Goal: Information Seeking & Learning: Learn about a topic

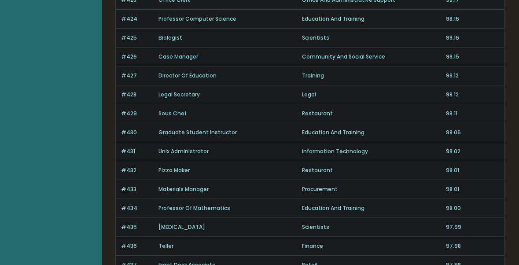
scroll to position [631, 0]
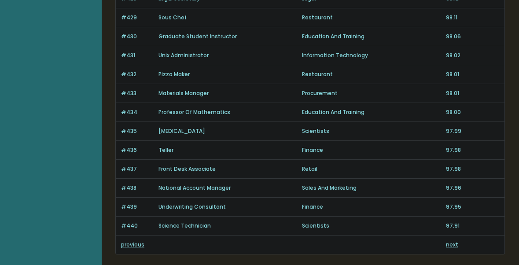
click at [453, 243] on link "next" at bounding box center [452, 244] width 12 height 7
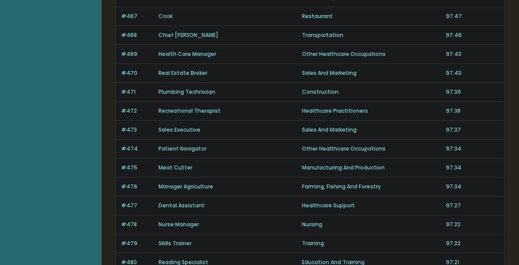
scroll to position [674, 0]
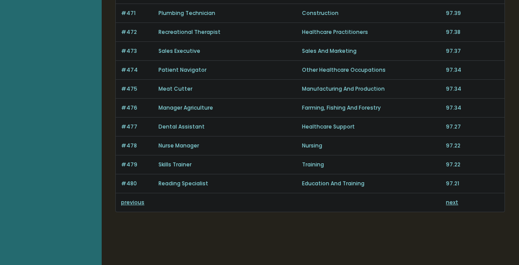
click at [127, 201] on link "previous" at bounding box center [132, 201] width 23 height 7
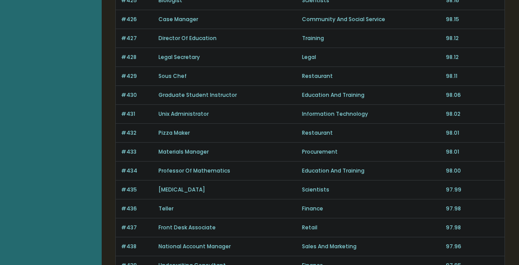
scroll to position [674, 0]
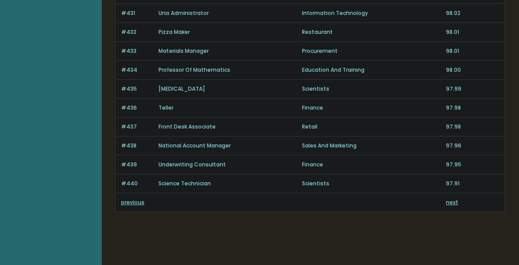
click at [124, 207] on div "previous next" at bounding box center [310, 202] width 388 height 18
click at [128, 201] on link "previous" at bounding box center [132, 201] width 23 height 7
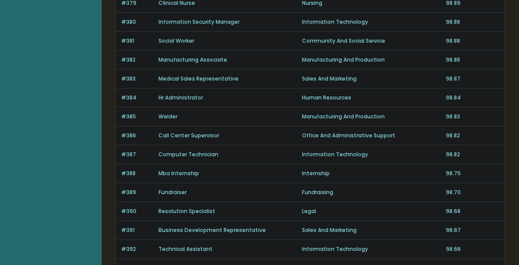
scroll to position [674, 0]
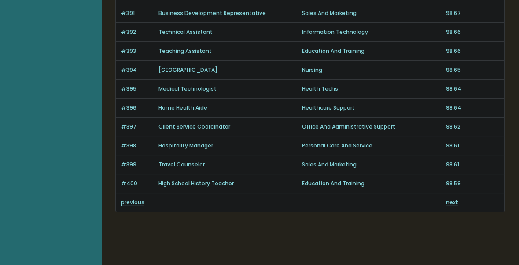
click at [128, 201] on link "previous" at bounding box center [132, 201] width 23 height 7
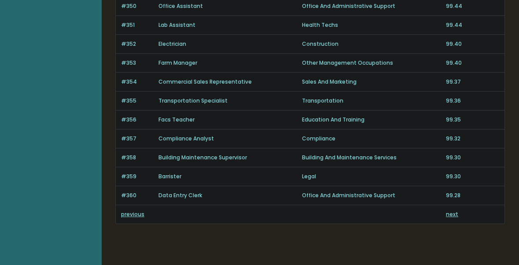
scroll to position [674, 0]
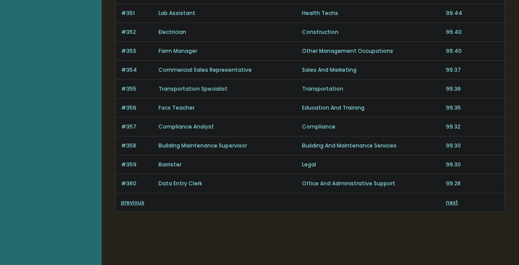
click at [128, 201] on link "previous" at bounding box center [132, 201] width 23 height 7
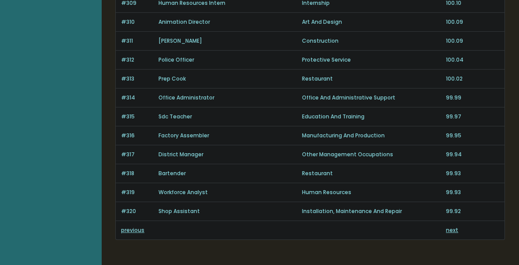
scroll to position [674, 0]
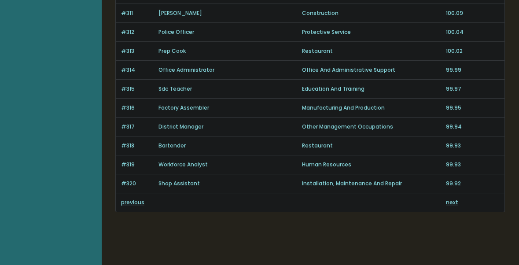
click at [126, 201] on link "previous" at bounding box center [132, 201] width 23 height 7
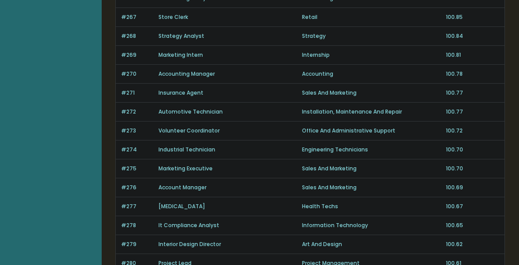
scroll to position [674, 0]
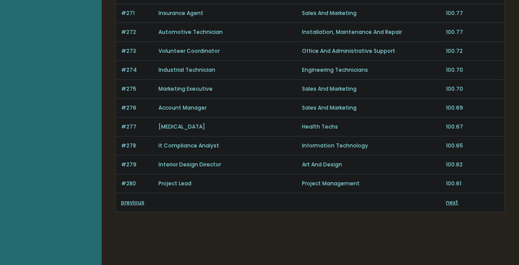
click at [124, 202] on link "previous" at bounding box center [132, 201] width 23 height 7
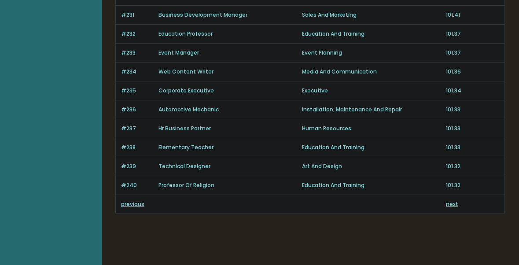
scroll to position [674, 0]
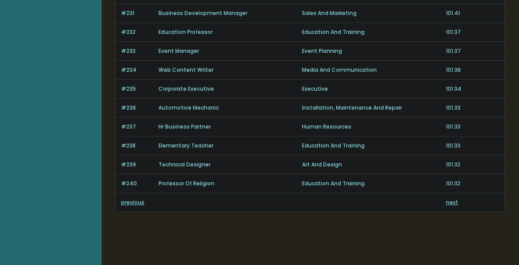
click at [123, 201] on link "previous" at bounding box center [132, 201] width 23 height 7
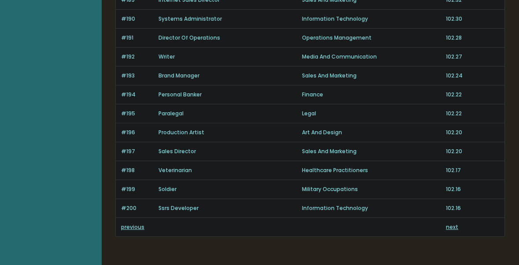
scroll to position [674, 0]
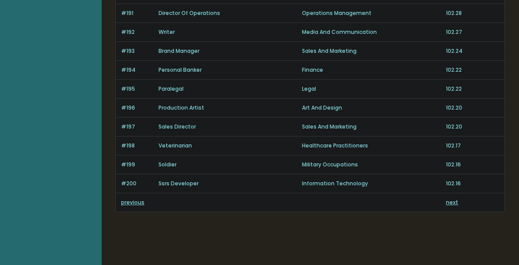
click at [125, 198] on link "previous" at bounding box center [132, 201] width 23 height 7
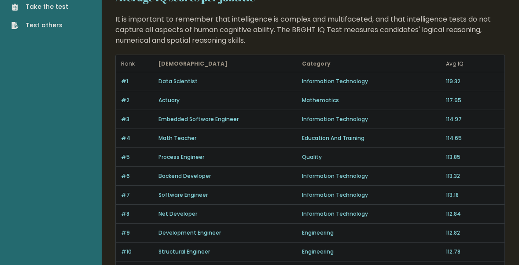
scroll to position [41, 0]
